Goal: Navigation & Orientation: Find specific page/section

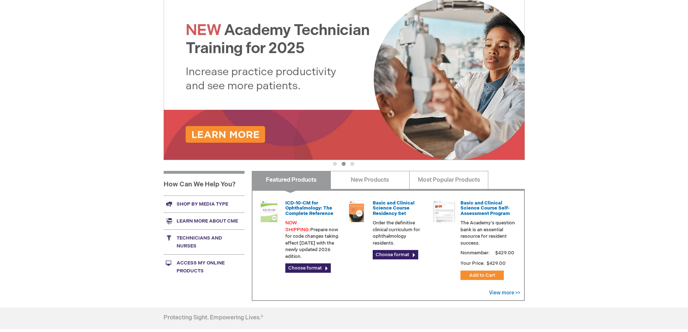
scroll to position [133, 0]
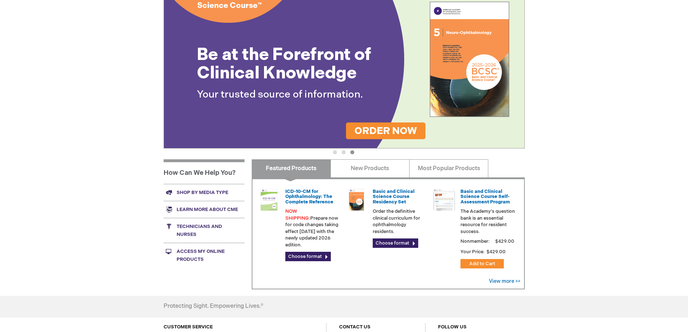
click at [194, 253] on link "Access My Online Products" at bounding box center [204, 255] width 81 height 25
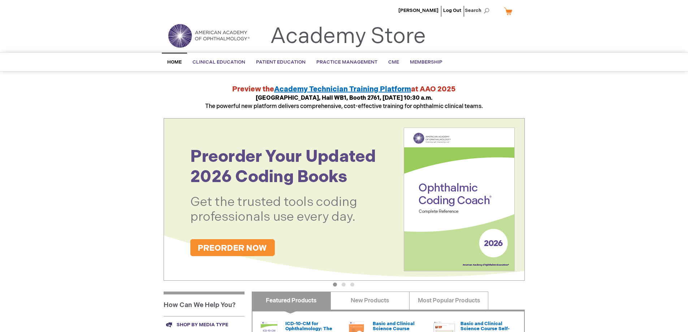
scroll to position [0, 0]
click at [449, 11] on link "Log Out" at bounding box center [452, 11] width 18 height 6
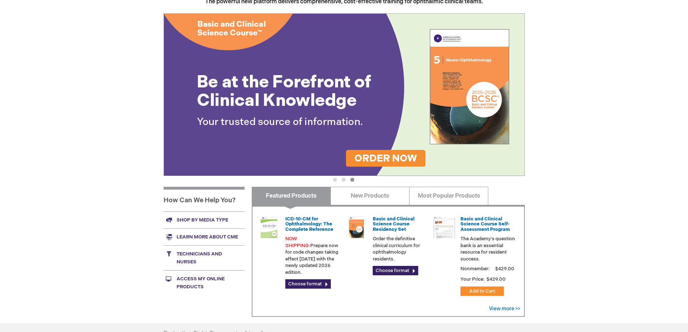
scroll to position [108, 0]
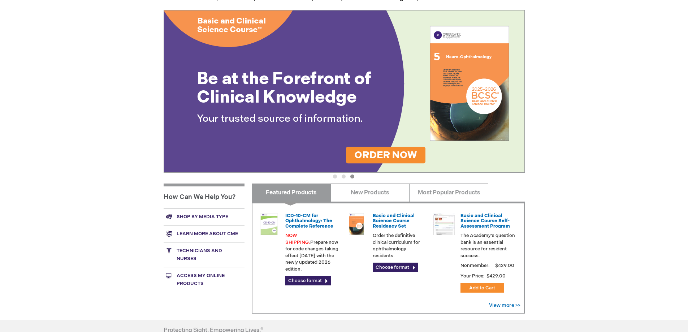
click at [205, 215] on link "Shop by media type" at bounding box center [204, 216] width 81 height 17
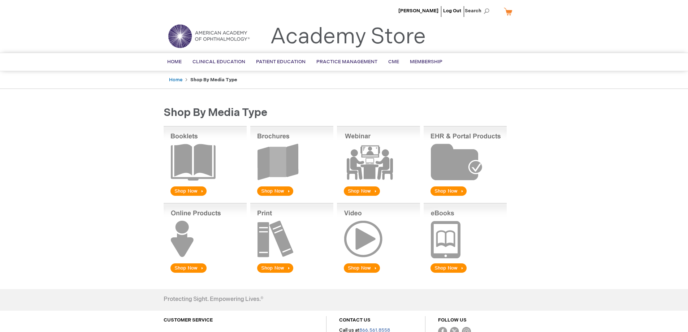
drag, startPoint x: 529, startPoint y: 65, endPoint x: 530, endPoint y: 69, distance: 4.1
click at [449, 10] on link "Log Out" at bounding box center [452, 11] width 18 height 6
